Goal: Task Accomplishment & Management: Manage account settings

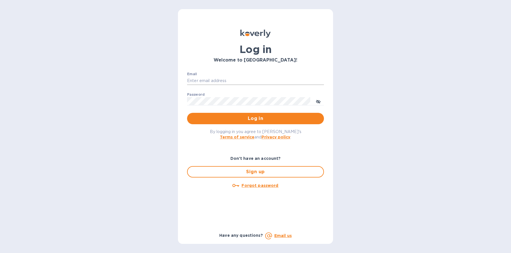
click at [209, 78] on input "Email" at bounding box center [255, 81] width 137 height 9
type input "[PERSON_NAME][EMAIL_ADDRESS][DOMAIN_NAME]"
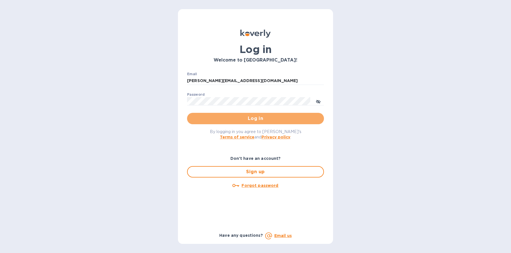
click at [255, 120] on span "Log in" at bounding box center [256, 118] width 128 height 7
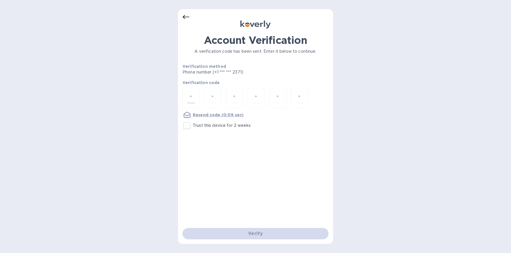
click at [188, 95] on input "number" at bounding box center [190, 98] width 7 height 11
type input "8"
type input "0"
type input "8"
type input "1"
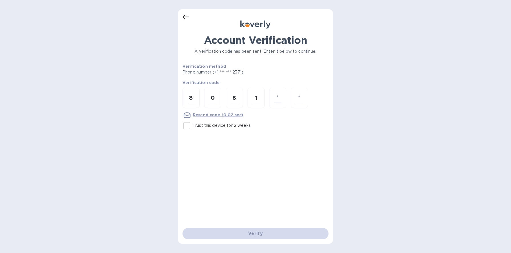
type input "7"
type input "2"
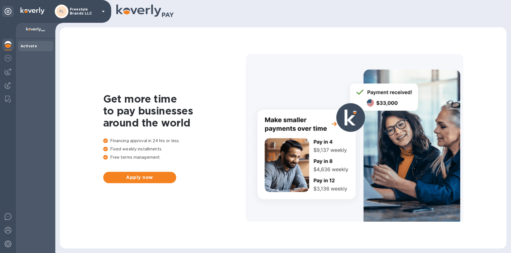
click at [97, 13] on p "Freestyle Brands LLC" at bounding box center [84, 11] width 29 height 8
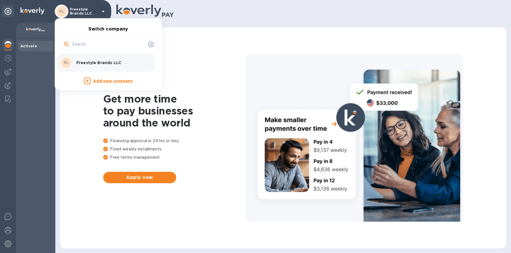
click at [101, 60] on p "Freestyle Brands LLC" at bounding box center [112, 63] width 72 height 6
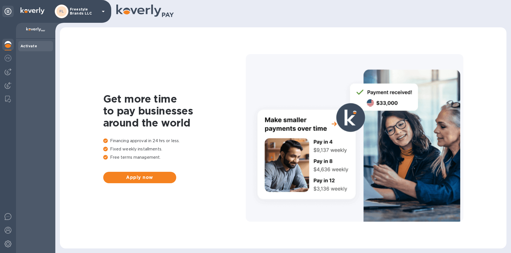
click at [85, 12] on p "Freestyle Brands LLC" at bounding box center [84, 11] width 29 height 8
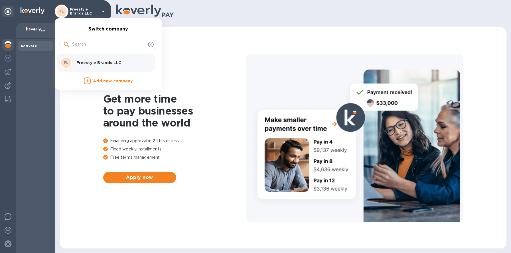
click at [100, 64] on p "Freestyle Brands LLC" at bounding box center [112, 63] width 72 height 6
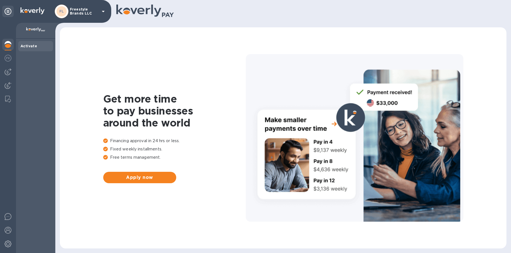
click at [8, 46] on img at bounding box center [8, 44] width 7 height 7
click at [7, 72] on img at bounding box center [8, 71] width 7 height 7
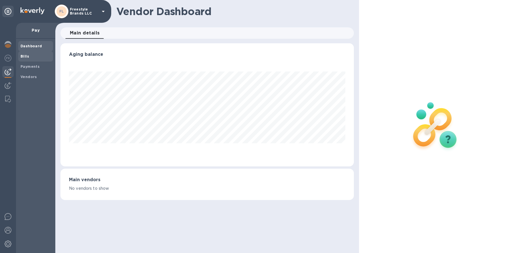
scroll to position [123, 293]
click at [26, 56] on b "Bills" at bounding box center [25, 56] width 9 height 4
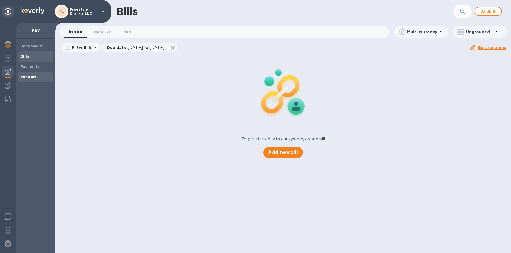
click at [29, 79] on span "Vendors" at bounding box center [29, 77] width 17 height 6
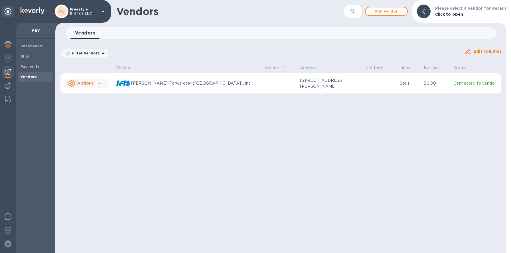
click at [95, 85] on div at bounding box center [99, 83] width 9 height 9
click at [94, 108] on b "Add new bill" at bounding box center [92, 106] width 27 height 5
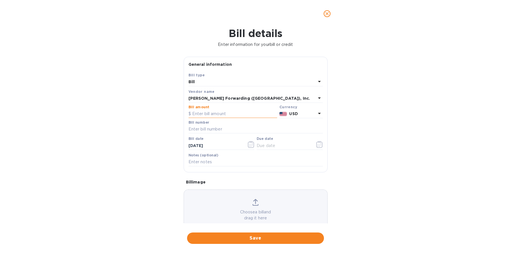
click at [194, 113] on input "text" at bounding box center [232, 114] width 89 height 9
type input "10,704.50"
click at [213, 129] on input "text" at bounding box center [255, 129] width 134 height 9
click at [238, 129] on input "INV DAL503303942" at bounding box center [255, 129] width 134 height 9
type input "INV DAL503324472"
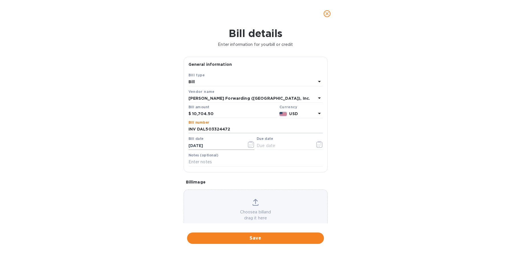
click at [248, 145] on icon "button" at bounding box center [251, 144] width 6 height 7
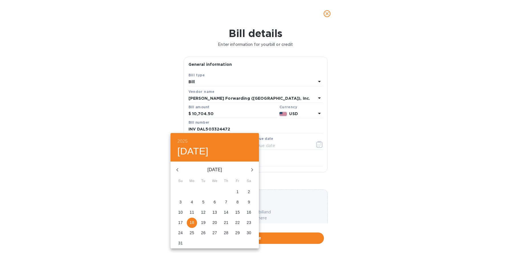
click at [178, 170] on icon "button" at bounding box center [177, 169] width 7 height 7
click at [204, 224] on p "22" at bounding box center [203, 223] width 5 height 6
type input "[DATE]"
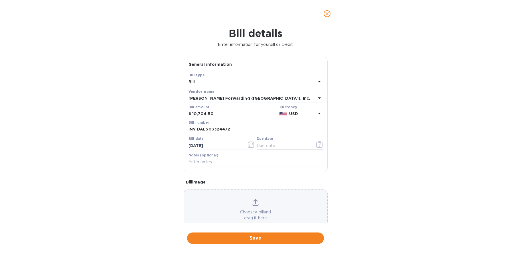
click at [316, 144] on icon "button" at bounding box center [319, 144] width 6 height 7
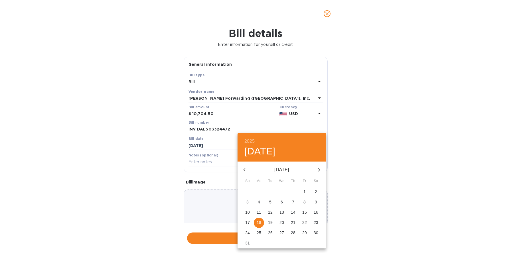
click at [294, 223] on p "21" at bounding box center [293, 223] width 5 height 6
type input "[DATE]"
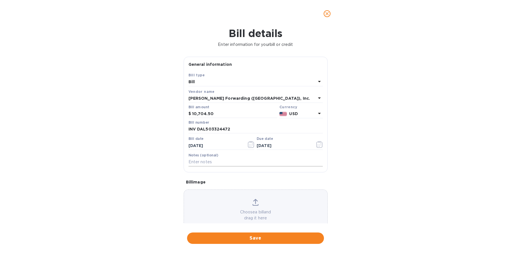
click at [212, 160] on input "text" at bounding box center [255, 162] width 134 height 9
type input "SHIPMENT S508913838"
click at [254, 204] on icon at bounding box center [255, 202] width 6 height 7
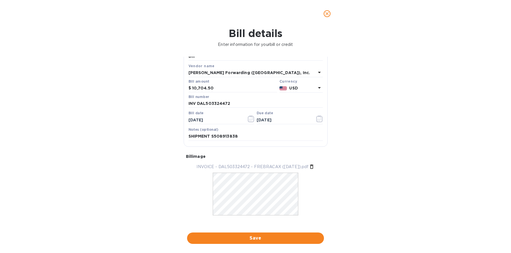
scroll to position [32, 0]
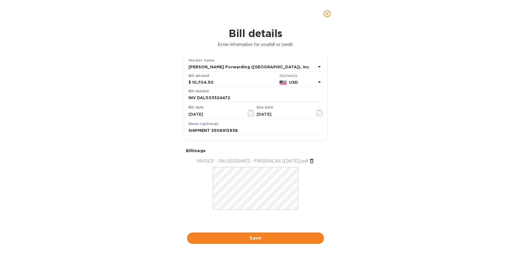
click at [280, 241] on span "Save" at bounding box center [256, 238] width 128 height 7
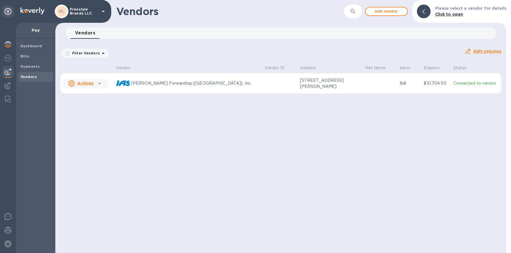
click at [98, 84] on icon at bounding box center [99, 83] width 7 height 7
click at [188, 115] on div at bounding box center [255, 126] width 511 height 253
click at [144, 84] on p "[PERSON_NAME] Forwarding ([GEOGRAPHIC_DATA]), Inc." at bounding box center [195, 83] width 129 height 6
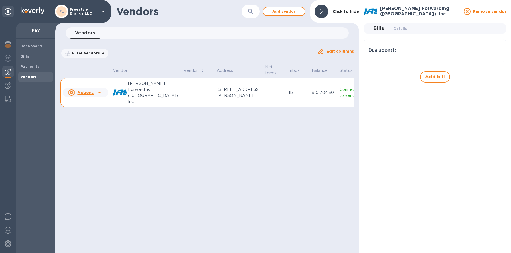
click at [391, 50] on h3 "Due soon ( 1 )" at bounding box center [382, 50] width 28 height 5
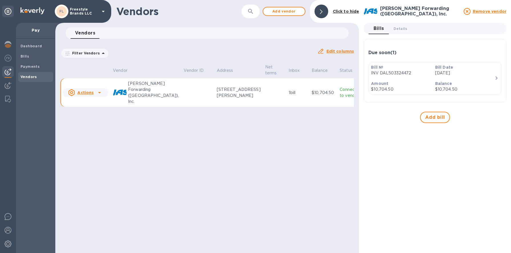
click at [483, 76] on p "[DATE]" at bounding box center [464, 73] width 59 height 6
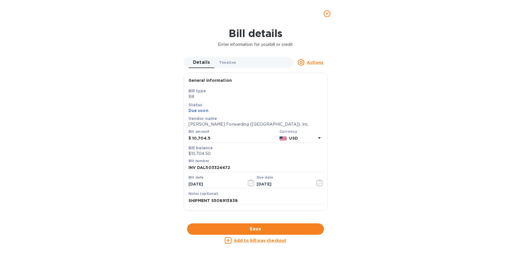
click at [226, 63] on span "Timeline 0" at bounding box center [227, 63] width 17 height 6
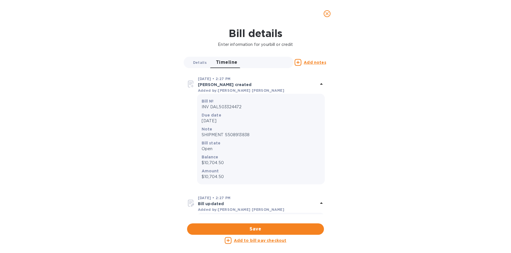
click at [197, 61] on span "Details 0" at bounding box center [200, 63] width 14 height 6
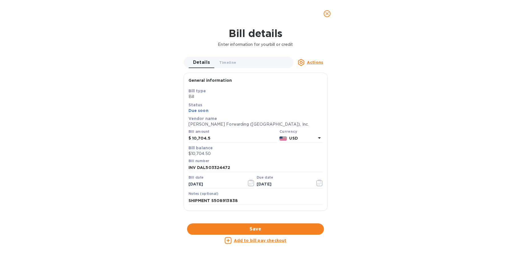
click at [315, 64] on u "Actions" at bounding box center [315, 62] width 16 height 5
click at [369, 82] on div at bounding box center [255, 126] width 511 height 253
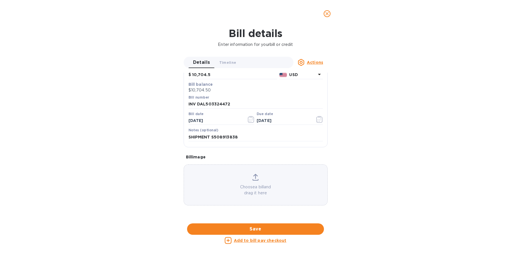
scroll to position [219, 0]
click at [271, 243] on u "Add to bill pay checkout" at bounding box center [260, 240] width 53 height 5
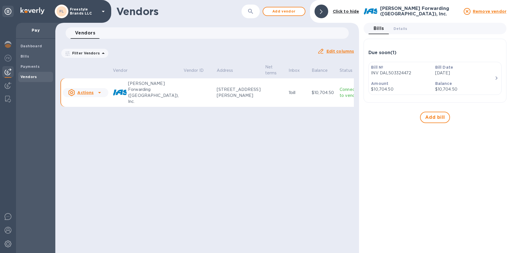
scroll to position [55, 0]
click at [430, 116] on span "Add bill" at bounding box center [435, 117] width 20 height 7
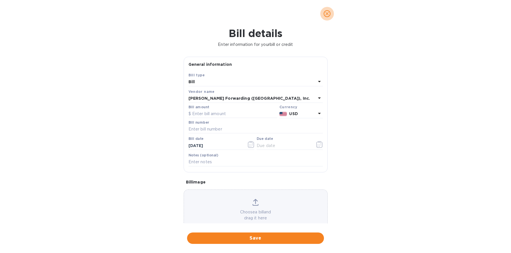
click at [328, 14] on icon "close" at bounding box center [327, 14] width 6 height 6
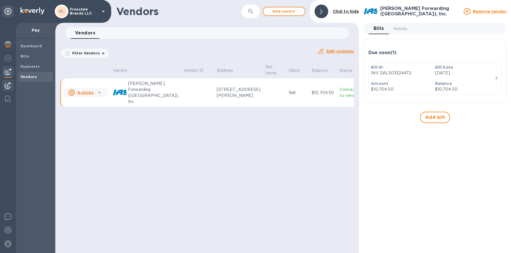
click at [8, 89] on img at bounding box center [8, 85] width 7 height 7
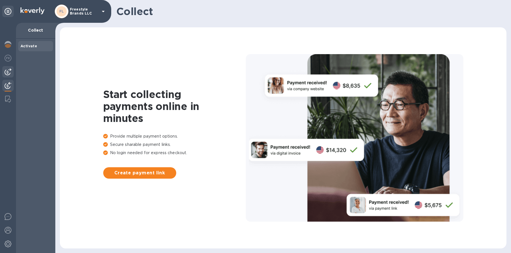
click at [8, 73] on img at bounding box center [8, 71] width 7 height 7
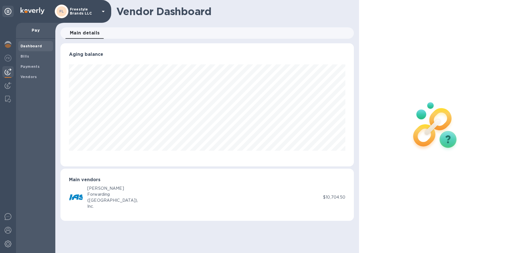
scroll to position [123, 293]
click at [36, 66] on b "Payments" at bounding box center [30, 66] width 19 height 4
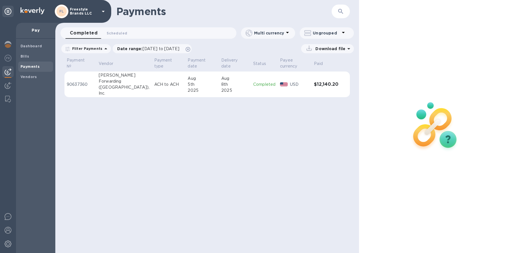
click at [102, 49] on icon at bounding box center [105, 48] width 7 height 7
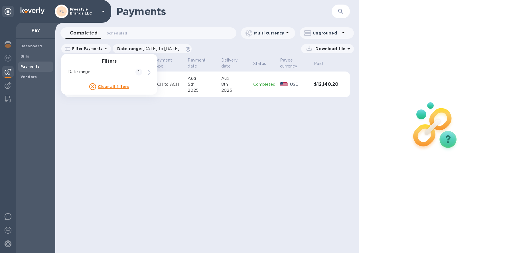
click at [102, 48] on icon at bounding box center [105, 48] width 7 height 7
click at [116, 34] on span "Scheduled 0" at bounding box center [117, 33] width 21 height 6
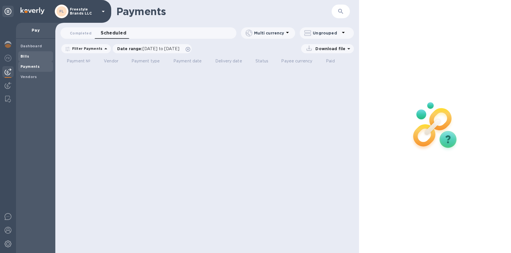
click at [28, 55] on b "Bills" at bounding box center [25, 56] width 9 height 4
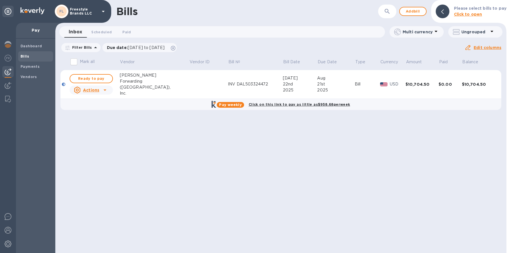
click at [102, 89] on icon at bounding box center [104, 90] width 7 height 7
click at [102, 89] on div at bounding box center [255, 126] width 511 height 253
click at [100, 78] on span "Ready to pay" at bounding box center [91, 78] width 33 height 7
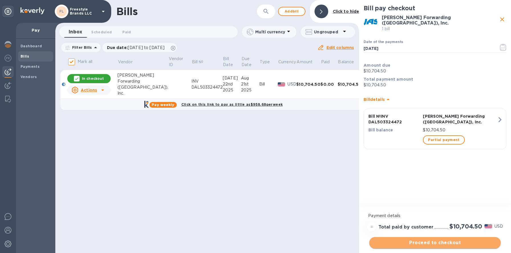
click at [436, 243] on span "Proceed to checkout" at bounding box center [435, 242] width 122 height 7
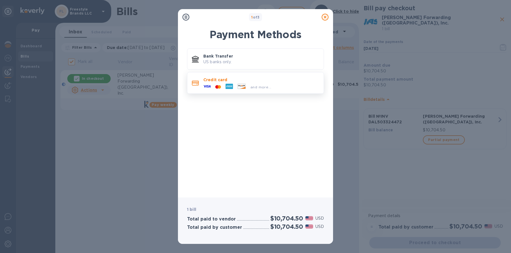
click at [227, 85] on icon at bounding box center [228, 86] width 7 height 5
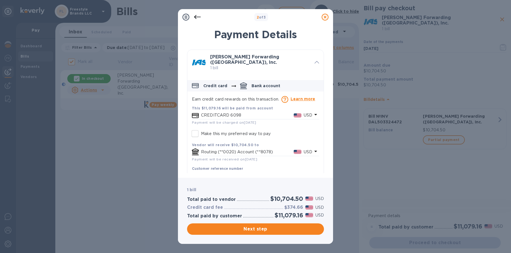
click at [217, 150] on p "Routing (**0020) Account (**8078)" at bounding box center [247, 152] width 93 height 6
click at [198, 15] on icon at bounding box center [197, 17] width 7 height 7
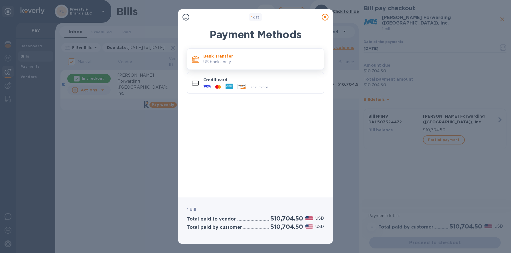
click at [228, 61] on p "US banks only." at bounding box center [261, 62] width 116 height 6
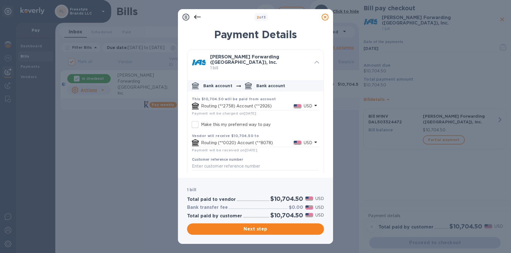
click at [235, 103] on p "Routing (**2758) Account (**2926)" at bounding box center [247, 106] width 93 height 6
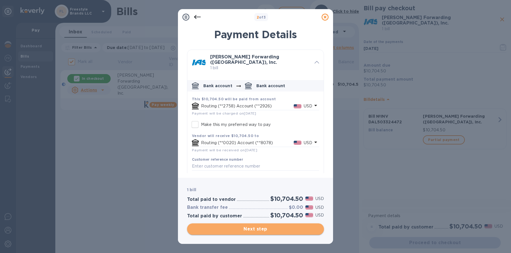
click at [277, 232] on span "Next step" at bounding box center [256, 229] width 128 height 7
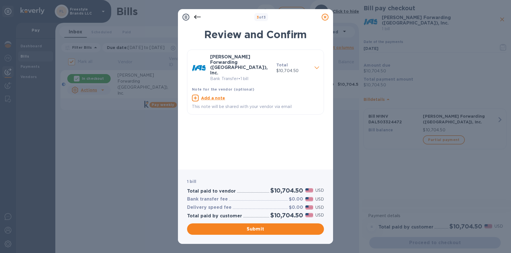
click at [316, 66] on icon at bounding box center [316, 67] width 5 height 3
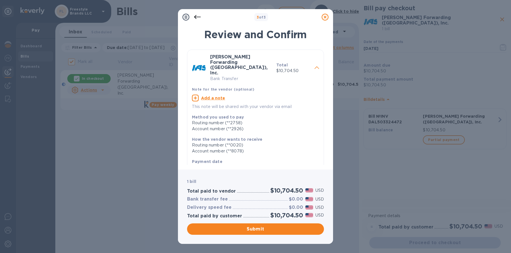
click at [316, 66] on icon at bounding box center [316, 67] width 5 height 3
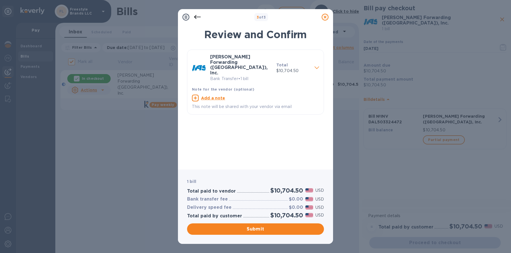
click at [318, 66] on icon at bounding box center [316, 67] width 5 height 3
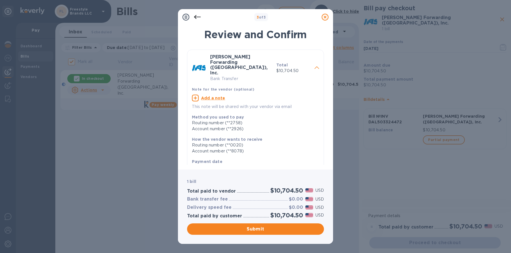
click at [317, 63] on div at bounding box center [316, 68] width 9 height 10
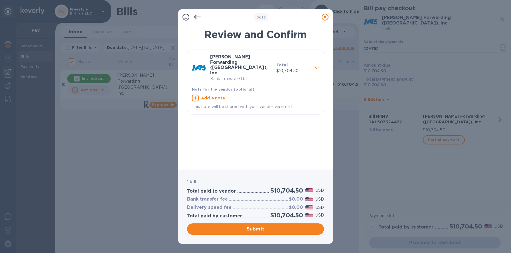
click at [301, 229] on span "Submit" at bounding box center [256, 229] width 128 height 7
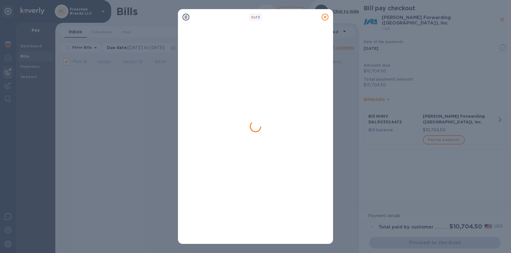
checkbox input "false"
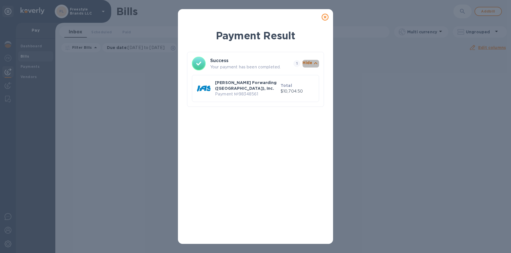
click at [314, 63] on icon "button" at bounding box center [315, 63] width 7 height 7
click at [314, 63] on icon "button" at bounding box center [315, 63] width 3 height 2
click at [326, 18] on icon at bounding box center [325, 17] width 7 height 7
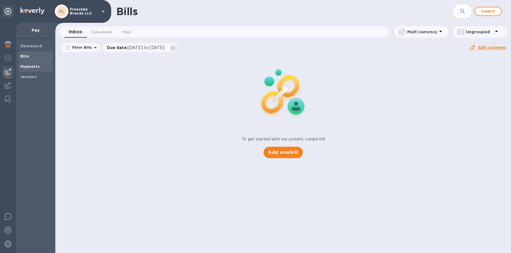
click at [32, 69] on span "Payments" at bounding box center [30, 67] width 19 height 6
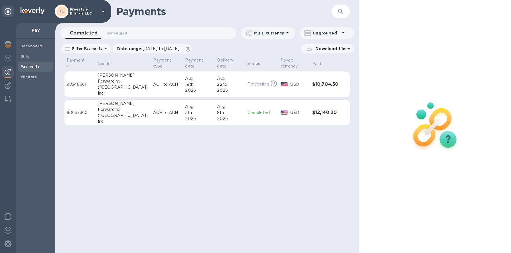
click at [185, 82] on div "18th" at bounding box center [198, 85] width 27 height 6
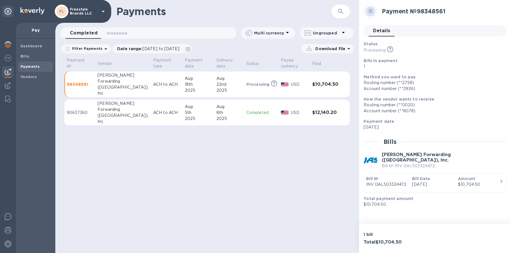
click at [91, 12] on p "Freestyle Brands LLC" at bounding box center [84, 11] width 29 height 8
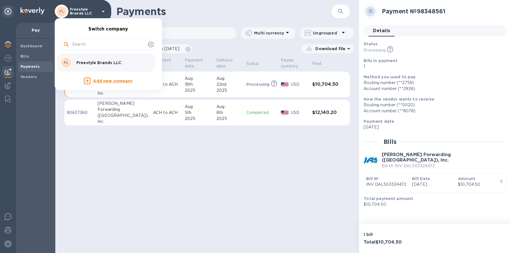
click at [219, 10] on div at bounding box center [255, 126] width 511 height 253
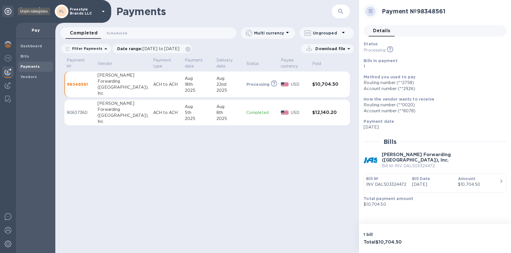
click at [7, 12] on icon at bounding box center [8, 11] width 7 height 7
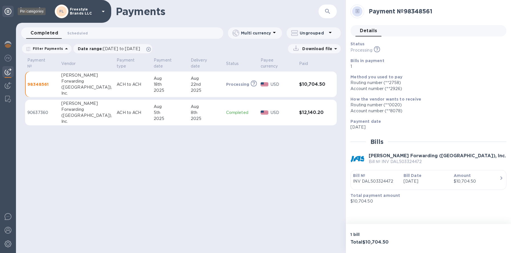
click at [7, 12] on icon at bounding box center [8, 11] width 7 height 7
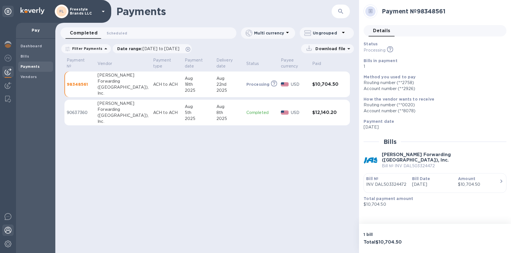
click at [7, 234] on div at bounding box center [7, 231] width 11 height 13
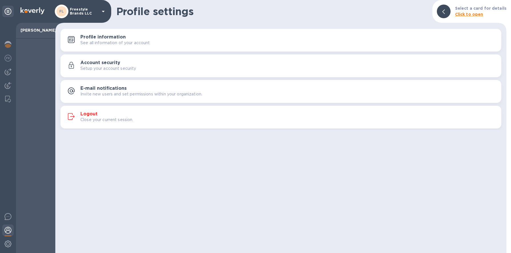
click at [109, 119] on p "Close your current session." at bounding box center [106, 120] width 53 height 6
